Goal: Task Accomplishment & Management: Manage account settings

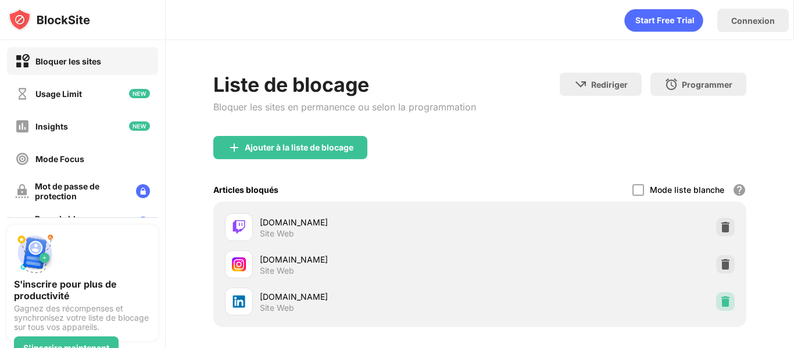
click at [719, 301] on img at bounding box center [725, 302] width 12 height 12
